Goal: Find specific page/section: Find specific page/section

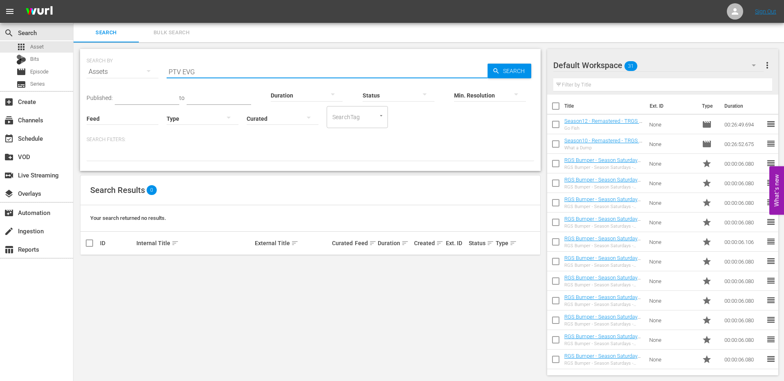
type input "PTV EVG"
click at [514, 72] on span "Search" at bounding box center [515, 71] width 31 height 15
drag, startPoint x: 199, startPoint y: 73, endPoint x: 165, endPoint y: 73, distance: 33.9
click at [167, 73] on input "PTV EVG" at bounding box center [327, 72] width 321 height 20
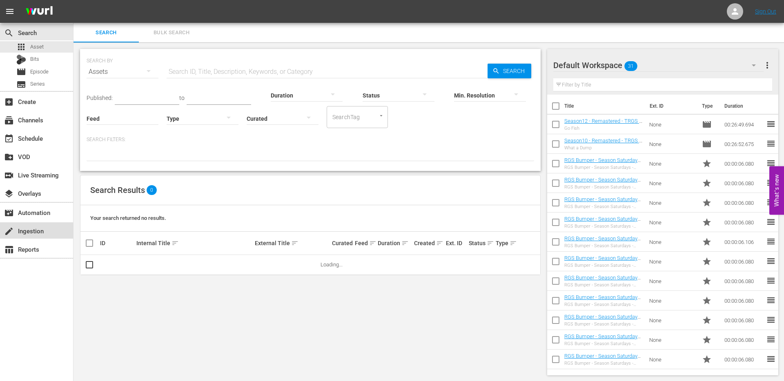
click at [29, 233] on div "create Ingestion" at bounding box center [23, 229] width 46 height 7
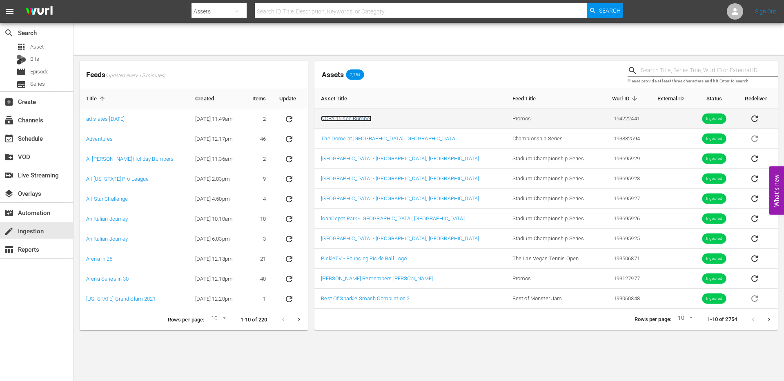
click at [349, 120] on link "NCPA 15 sec Bumper" at bounding box center [346, 118] width 51 height 6
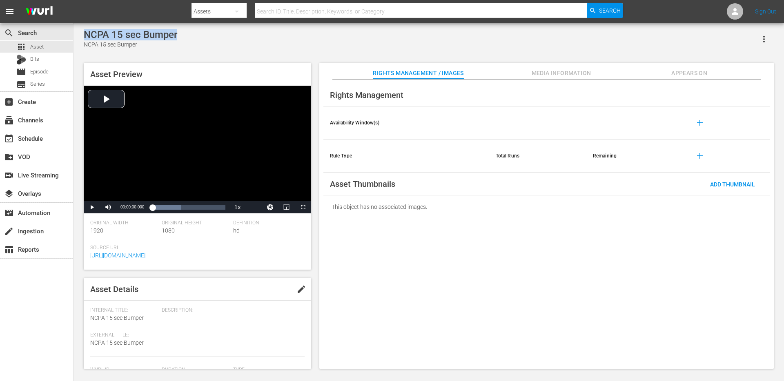
drag, startPoint x: 193, startPoint y: 33, endPoint x: 81, endPoint y: 34, distance: 112.2
click at [81, 34] on div "NCPA 15 sec Bumper NCPA 15 sec Bumper Asset Preview Video Player is loading. Pl…" at bounding box center [429, 197] width 698 height 336
copy div "NCPA 15 sec Bumper"
click at [40, 49] on span "Asset" at bounding box center [36, 47] width 13 height 8
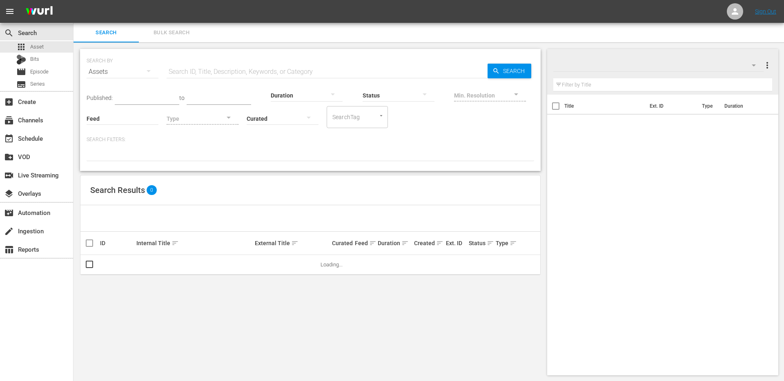
click at [197, 72] on input "text" at bounding box center [327, 72] width 321 height 20
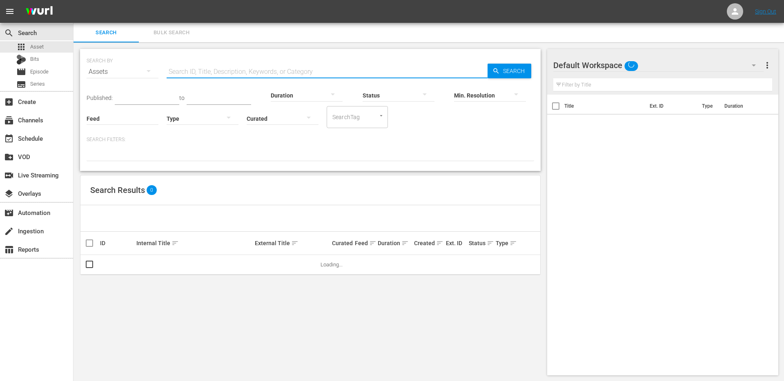
paste input "NCPA 15 sec Bumper"
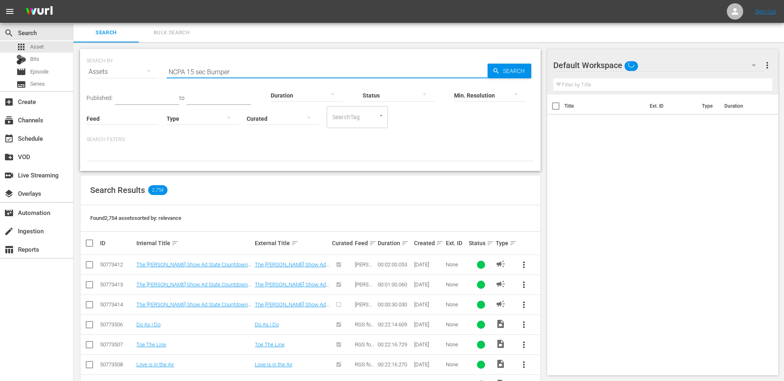
type input "NCPA 15 sec Bumper"
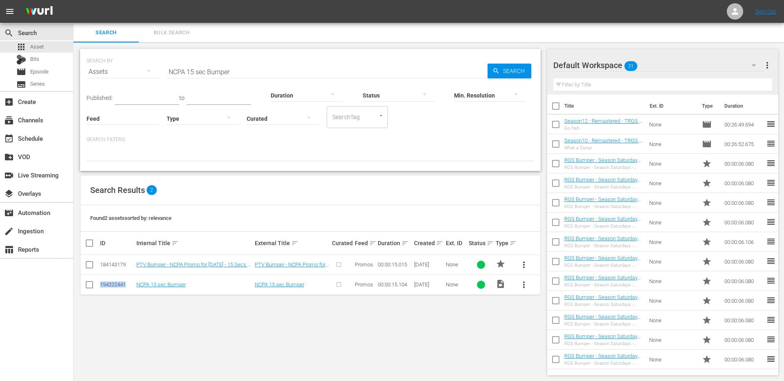
drag, startPoint x: 126, startPoint y: 284, endPoint x: 99, endPoint y: 284, distance: 26.9
click at [99, 284] on td "194222441" at bounding box center [117, 285] width 36 height 20
